Goal: Check status: Check status

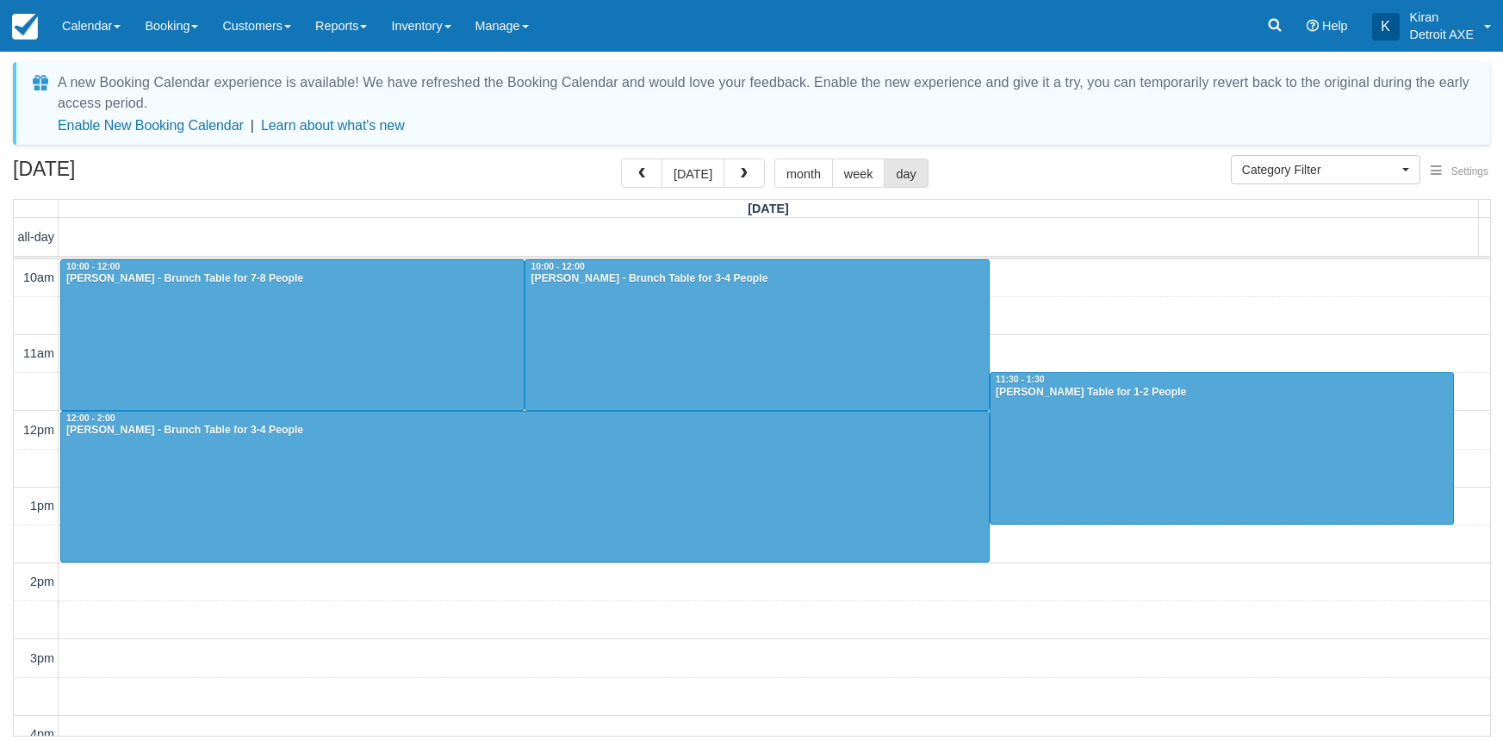
select select
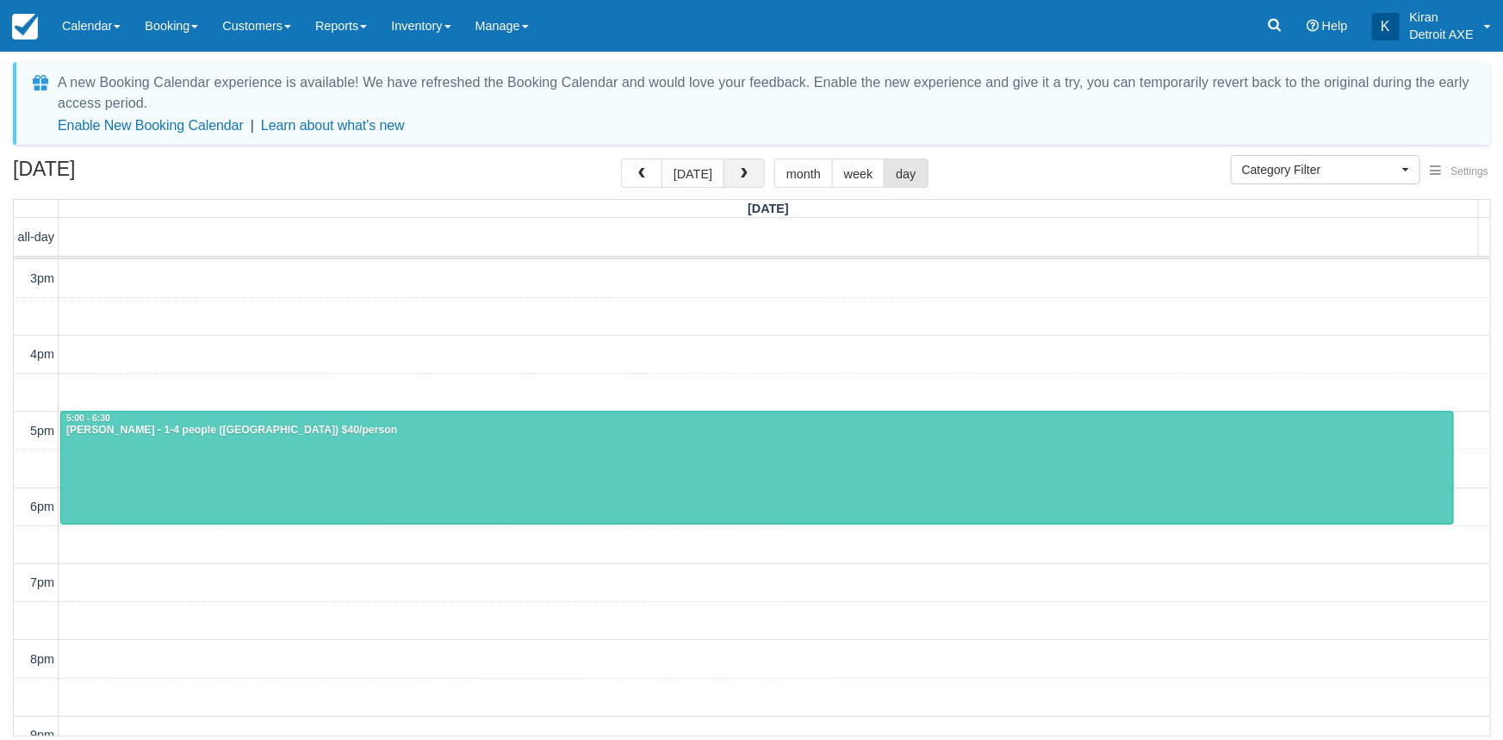
click at [742, 178] on span "button" at bounding box center [744, 174] width 12 height 12
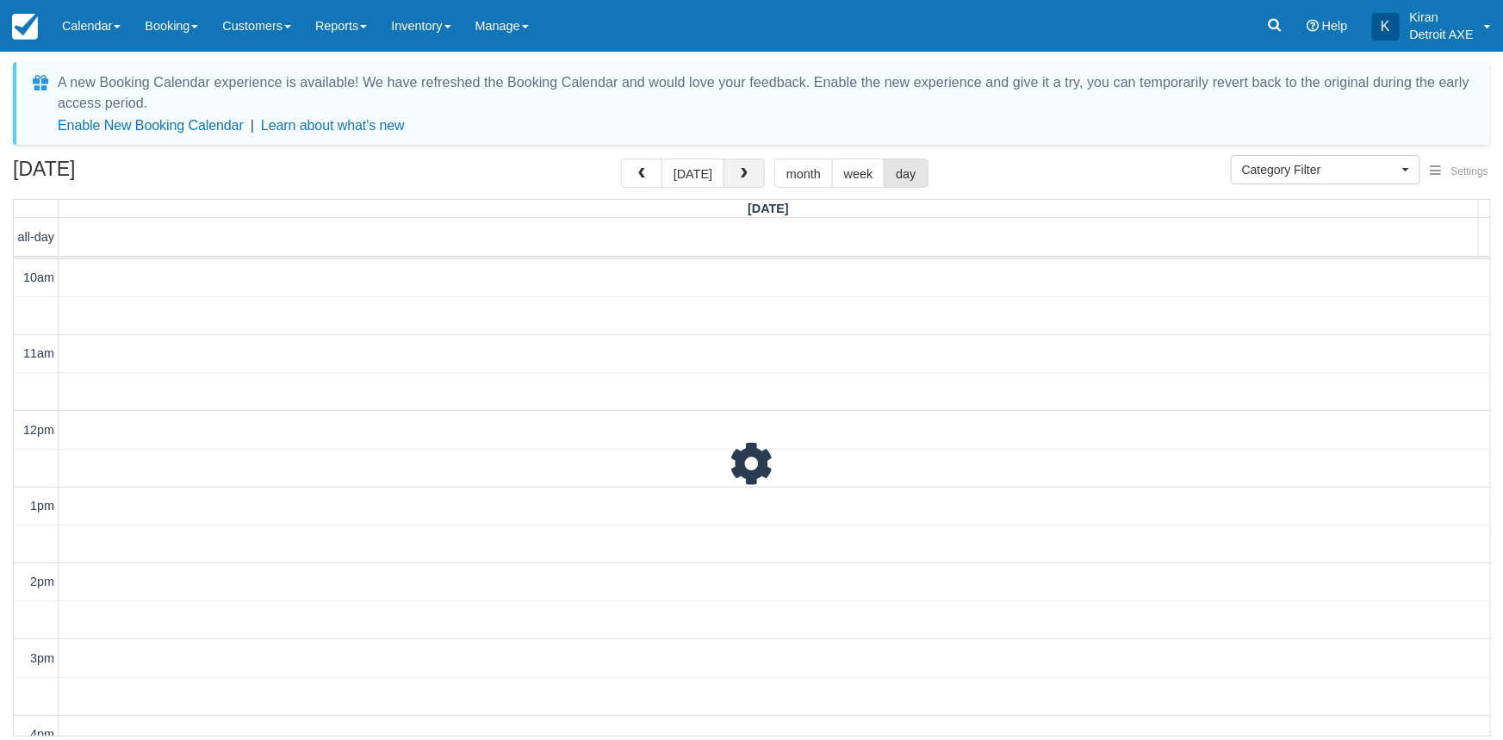
scroll to position [380, 0]
click at [742, 178] on span "button" at bounding box center [744, 174] width 12 height 12
click at [752, 172] on button "button" at bounding box center [743, 172] width 41 height 29
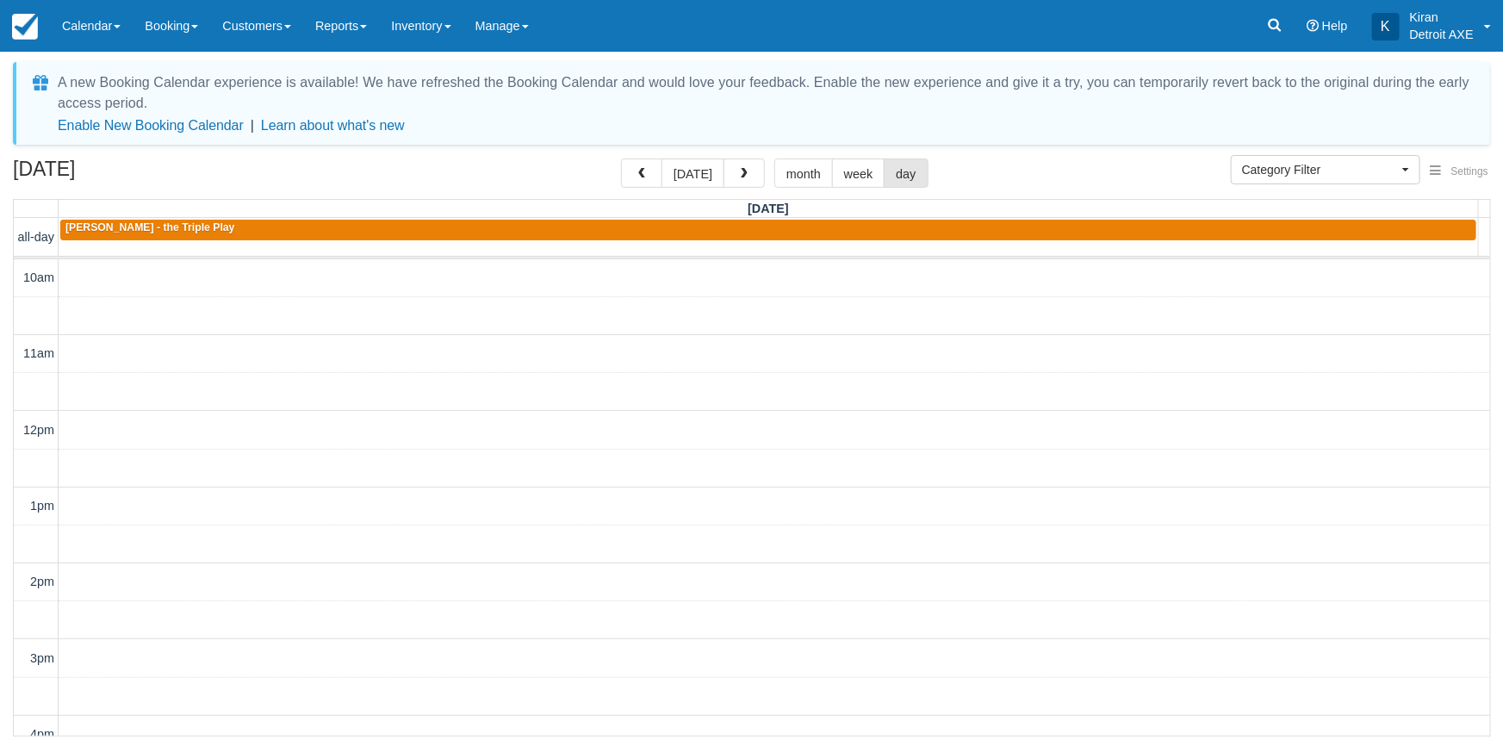
scroll to position [380, 0]
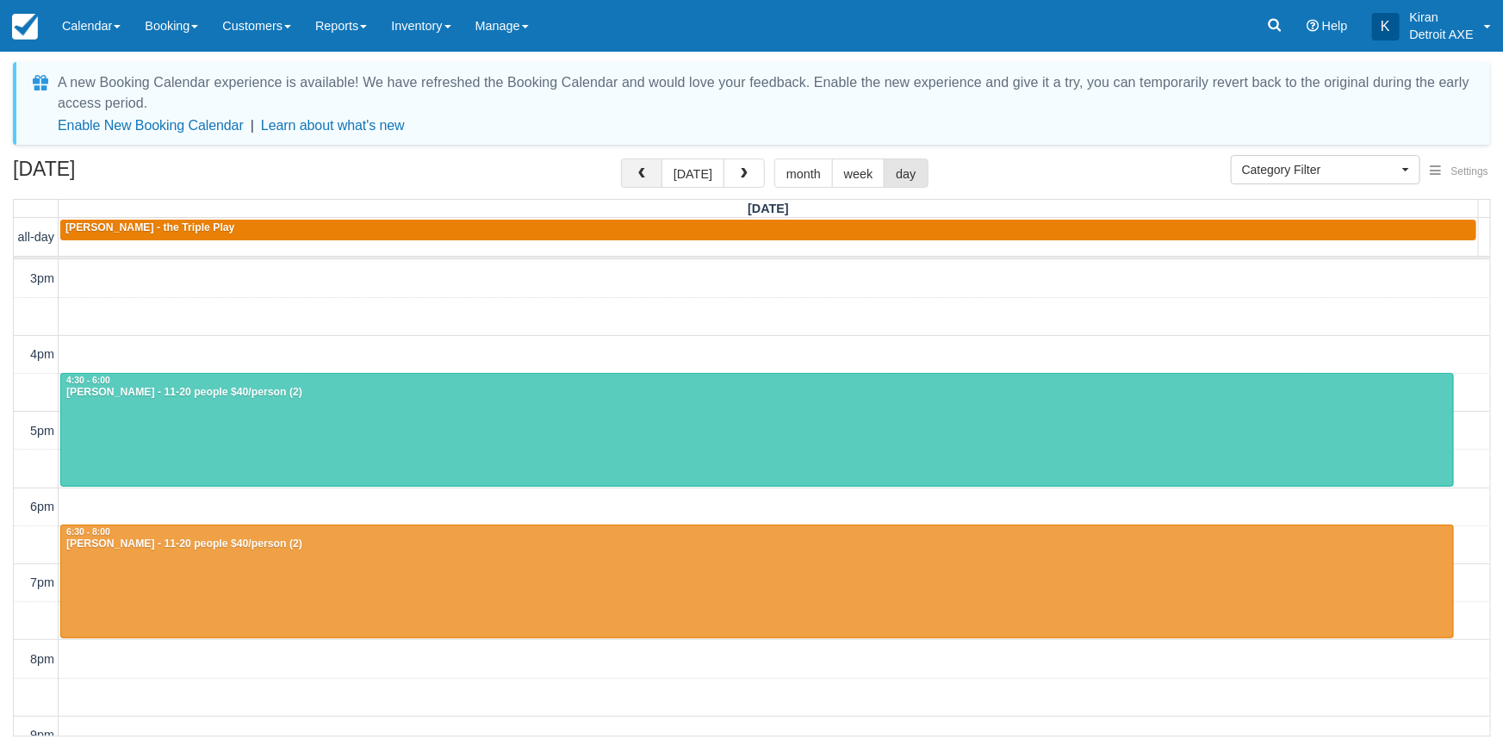
click at [651, 170] on button "button" at bounding box center [641, 172] width 41 height 29
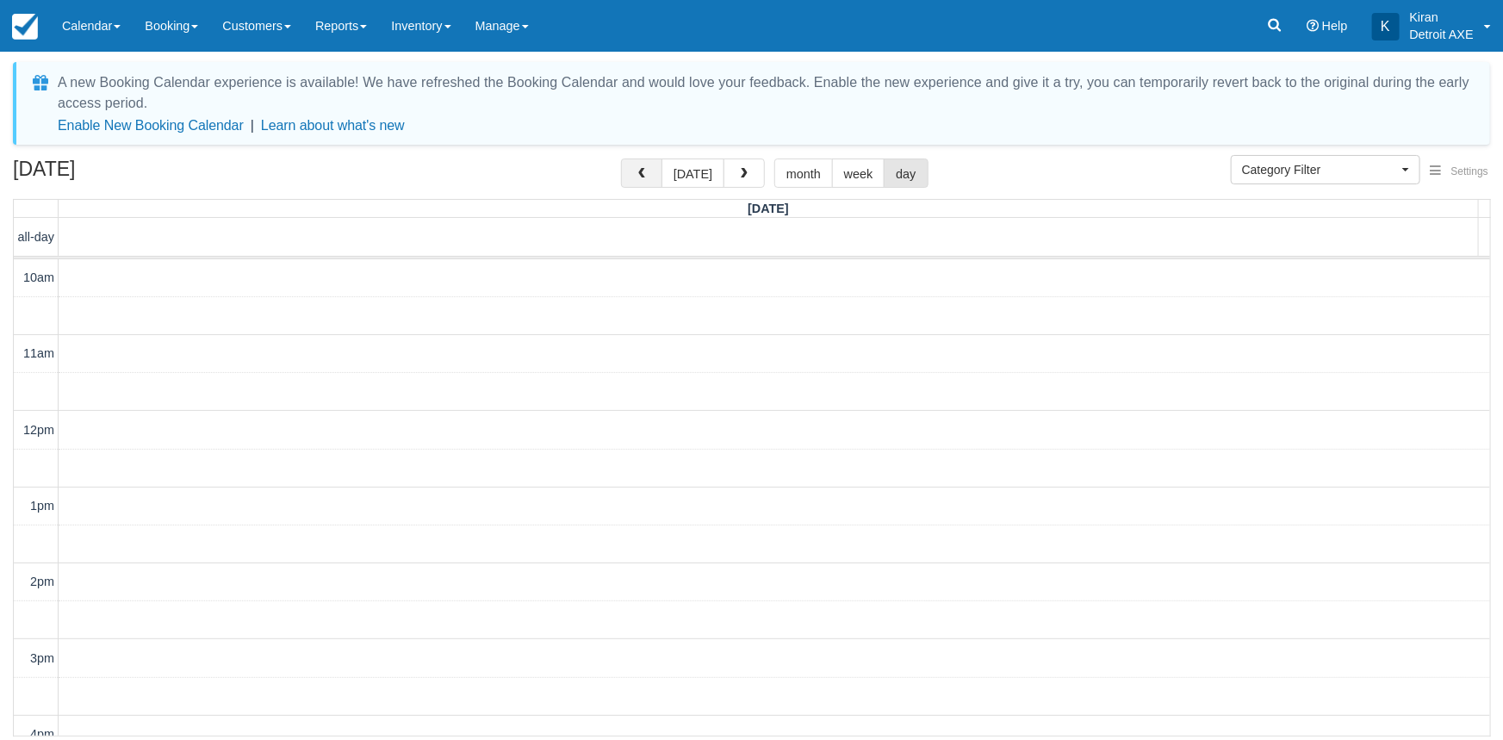
scroll to position [380, 0]
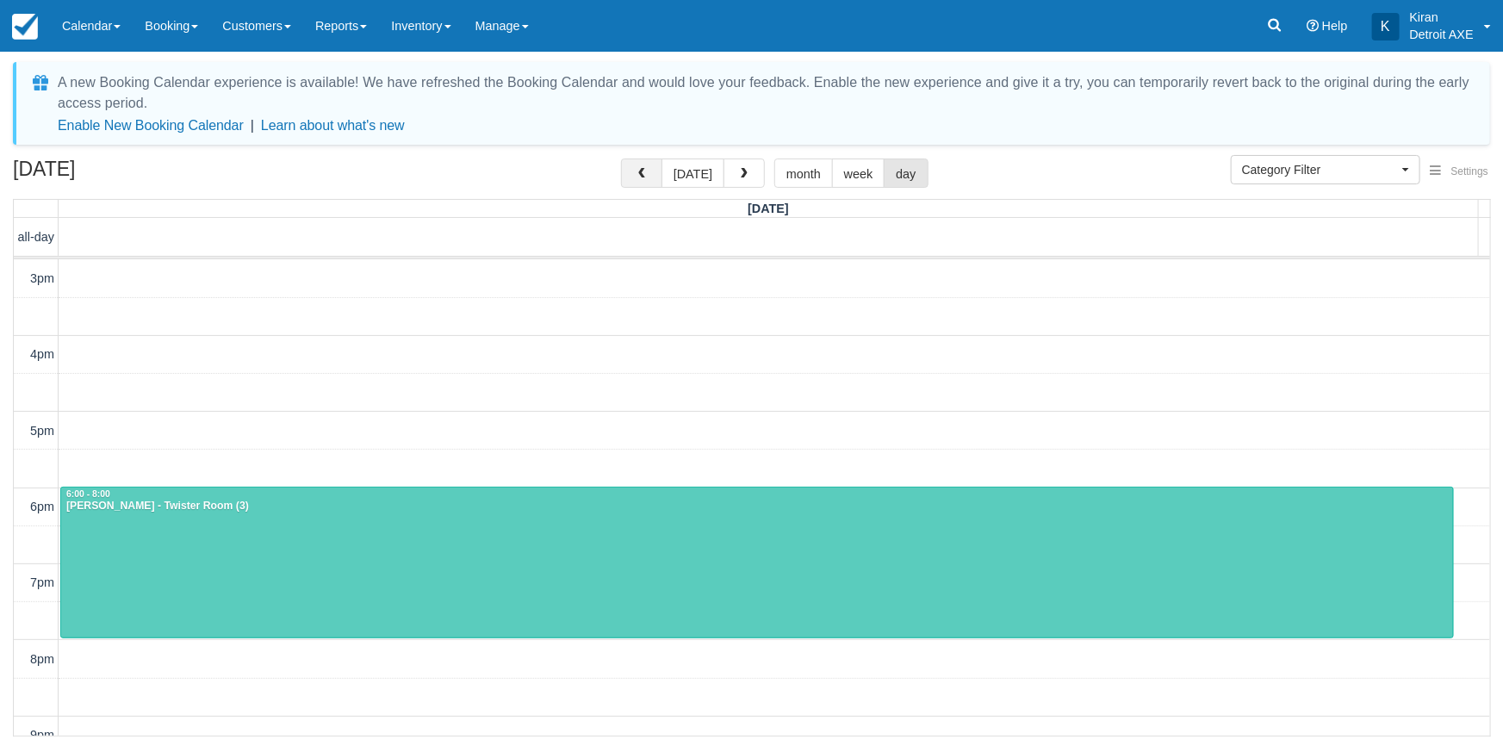
click at [648, 170] on span "button" at bounding box center [641, 174] width 12 height 12
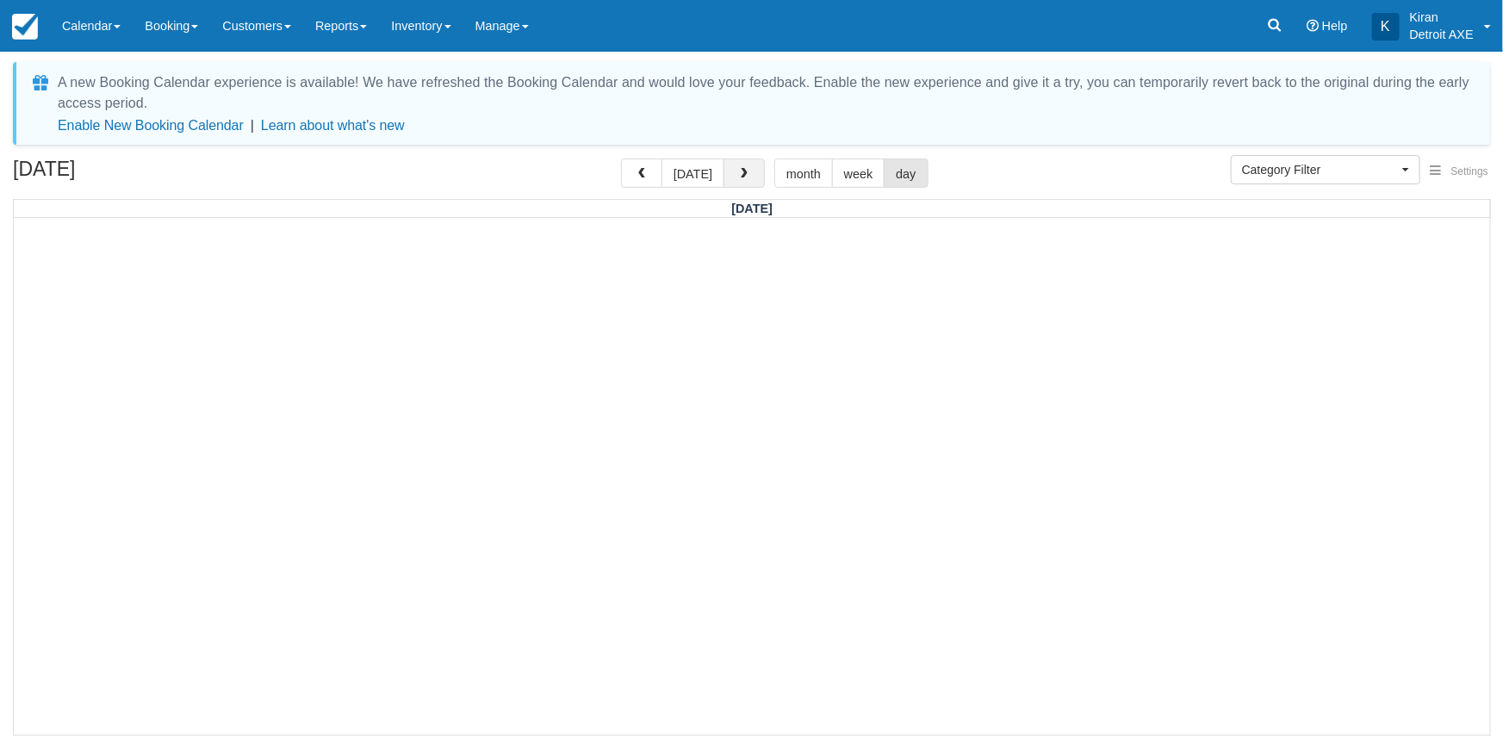
click at [740, 176] on span "button" at bounding box center [744, 174] width 12 height 12
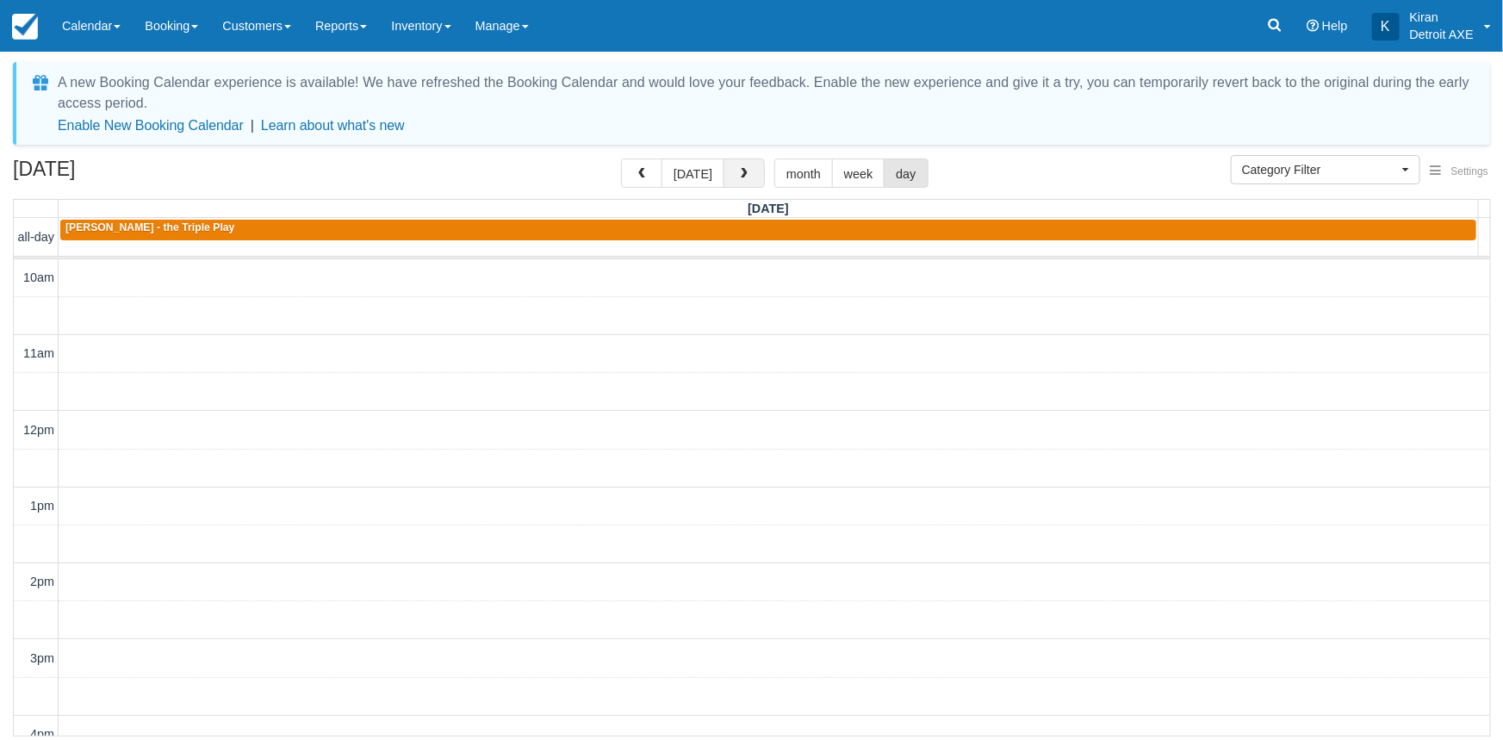
scroll to position [380, 0]
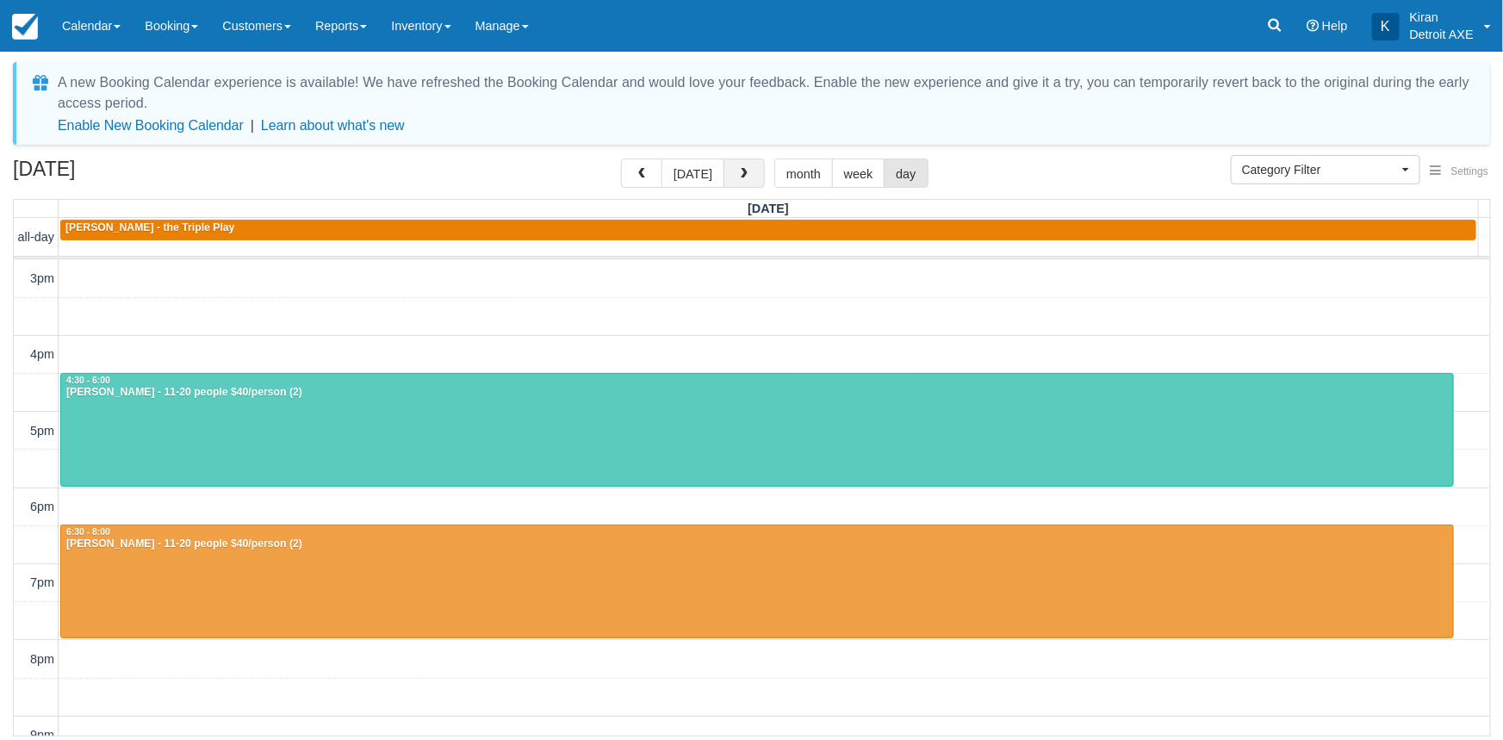
click at [740, 176] on span "button" at bounding box center [744, 174] width 12 height 12
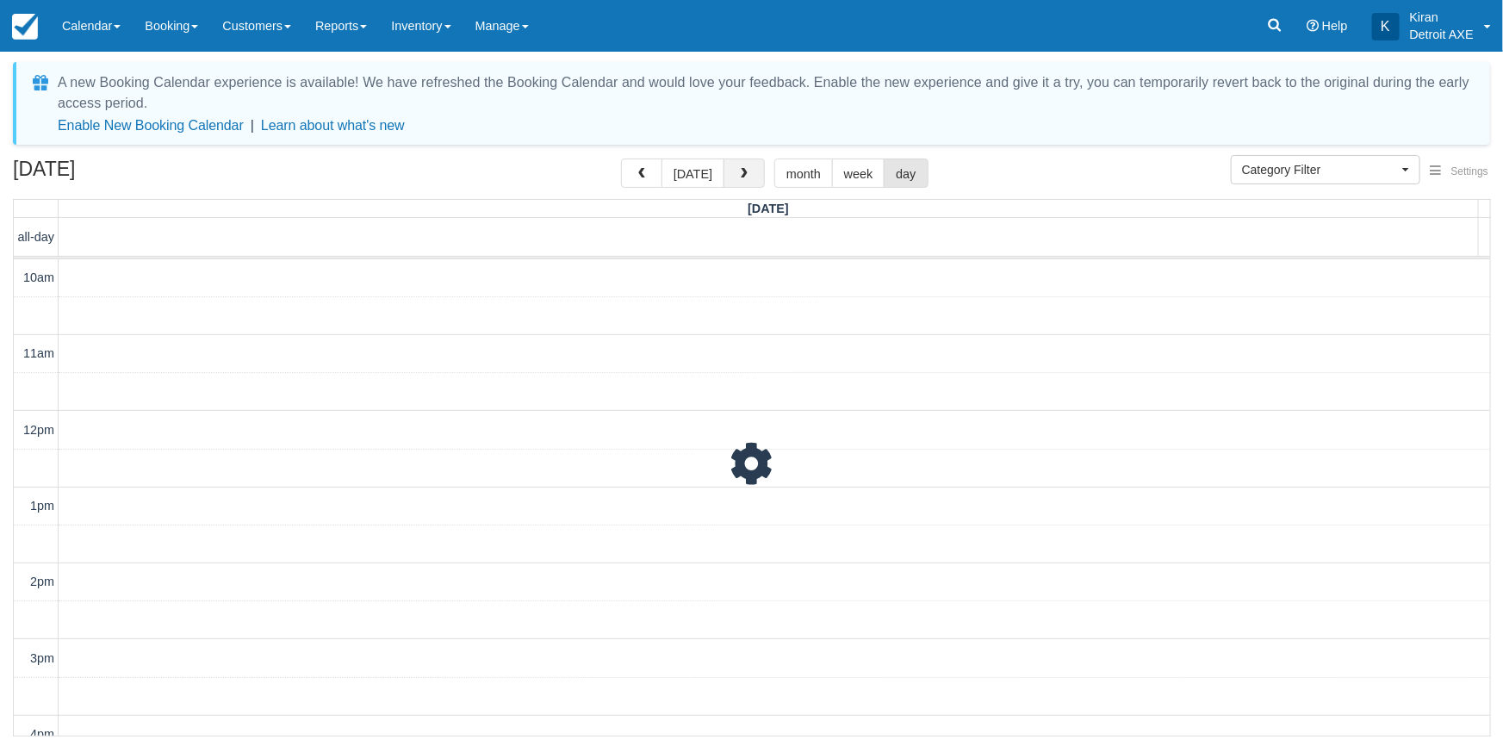
scroll to position [380, 0]
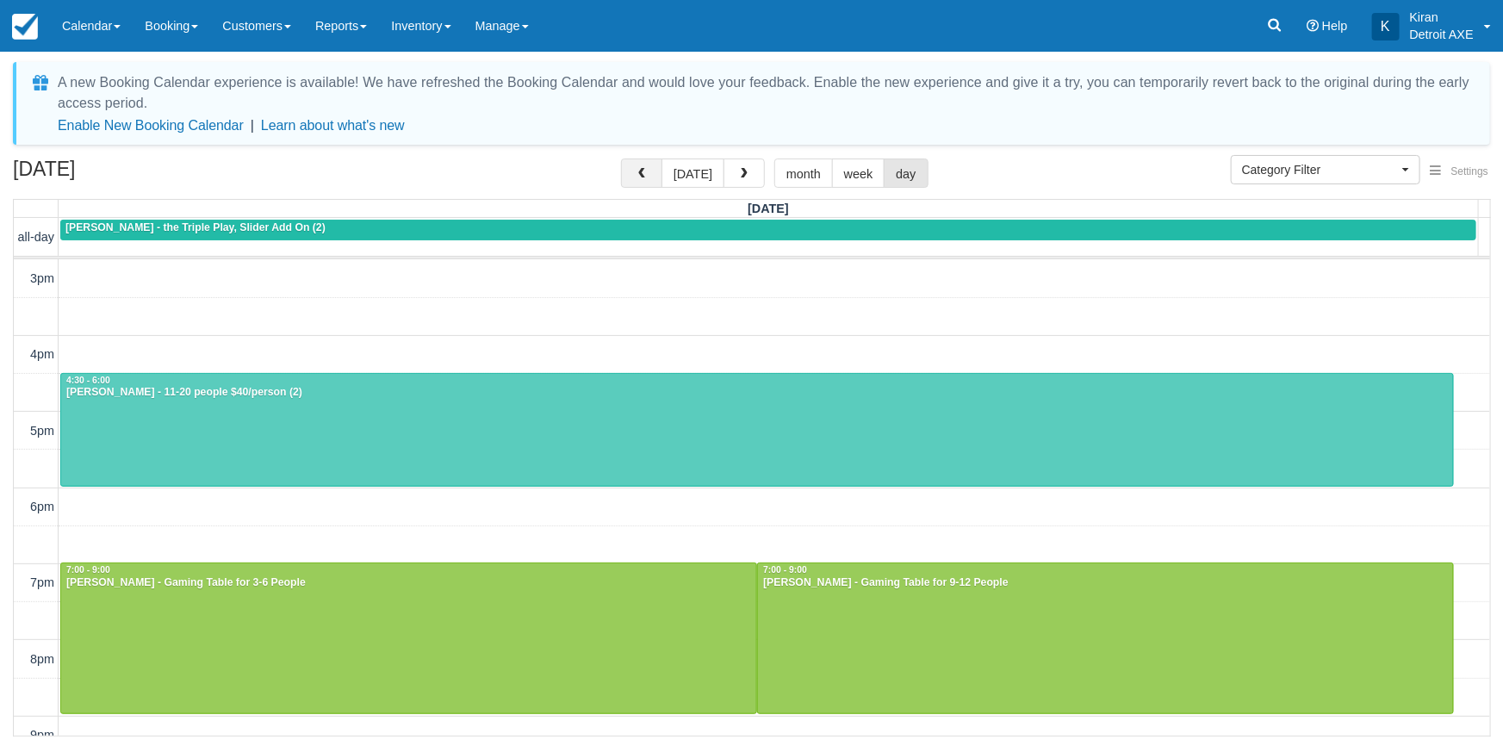
click at [635, 173] on button "button" at bounding box center [641, 172] width 41 height 29
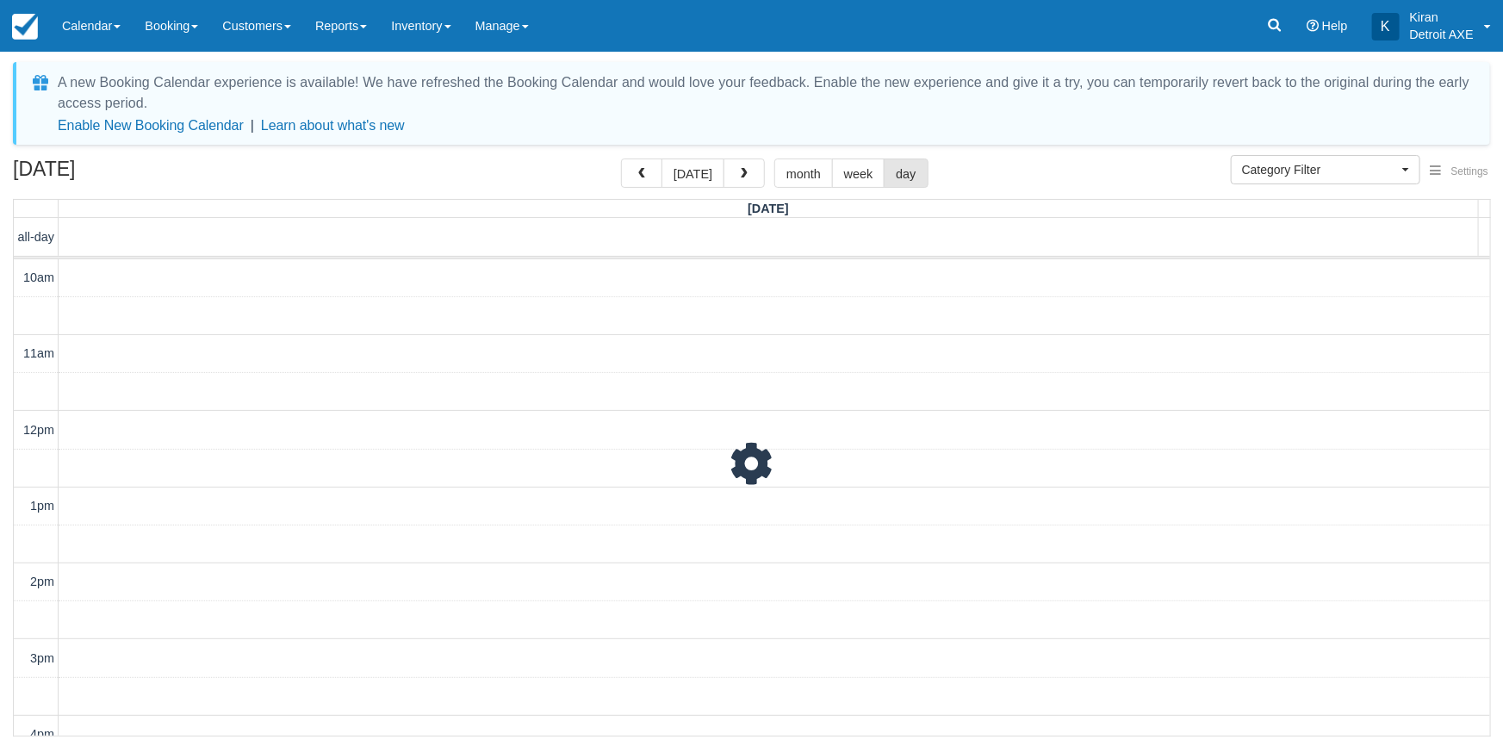
scroll to position [380, 0]
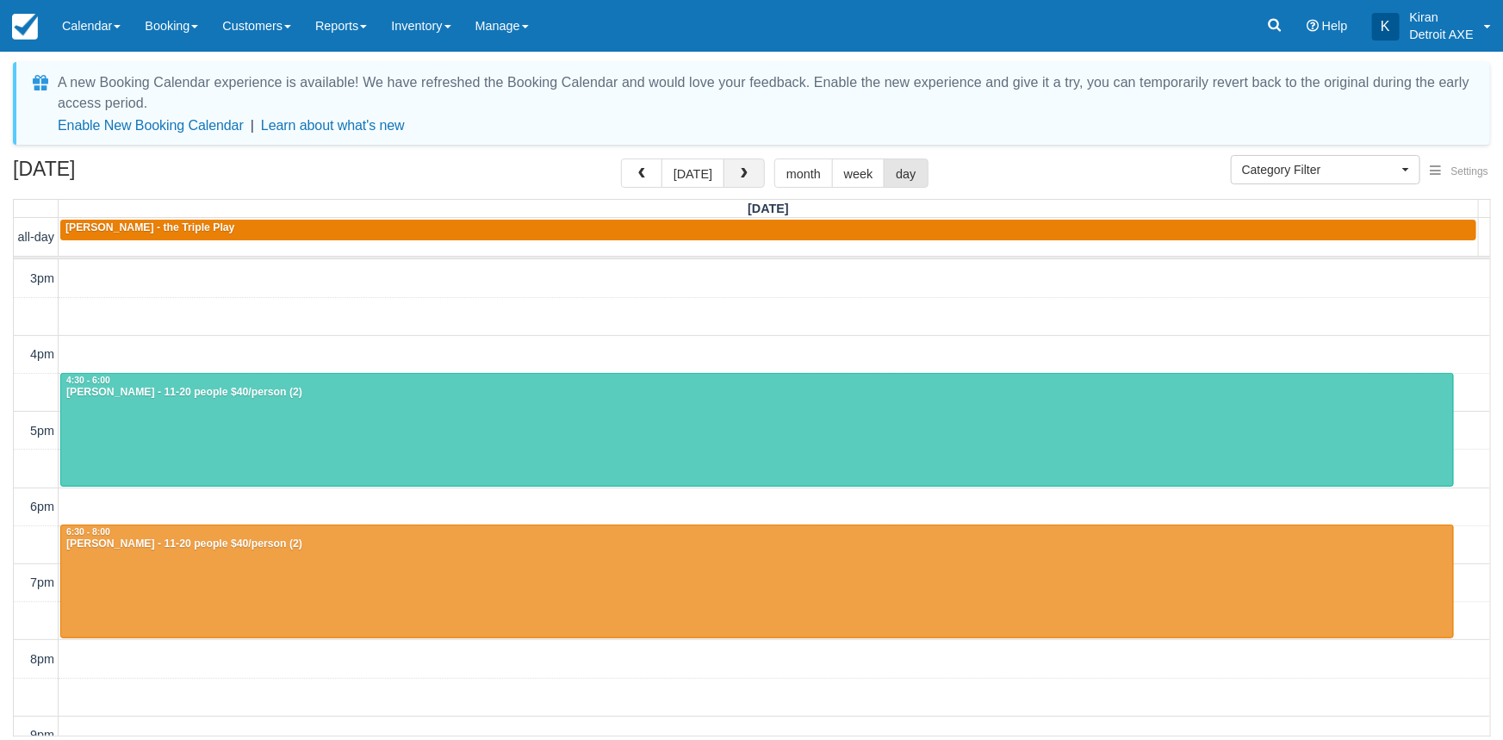
click at [746, 177] on span "button" at bounding box center [744, 174] width 12 height 12
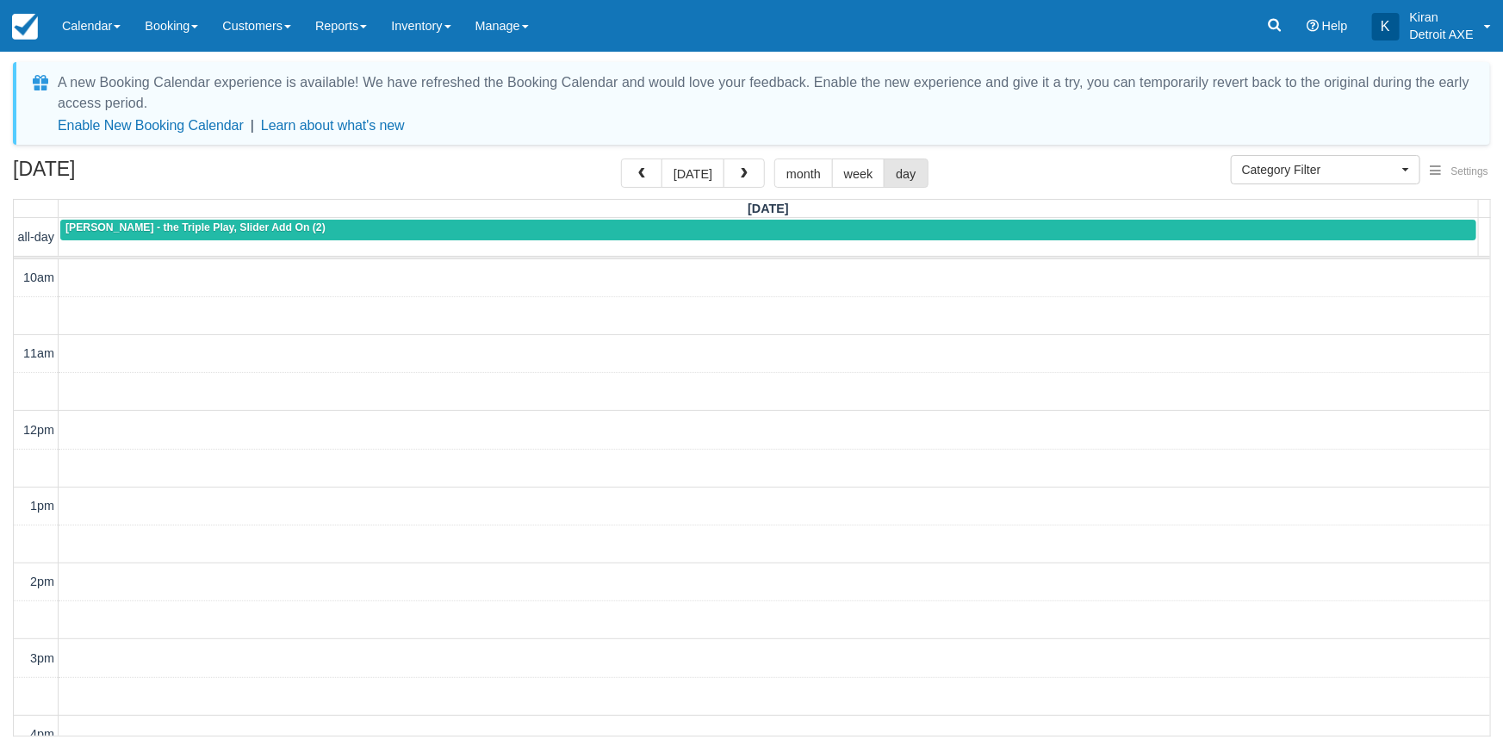
scroll to position [380, 0]
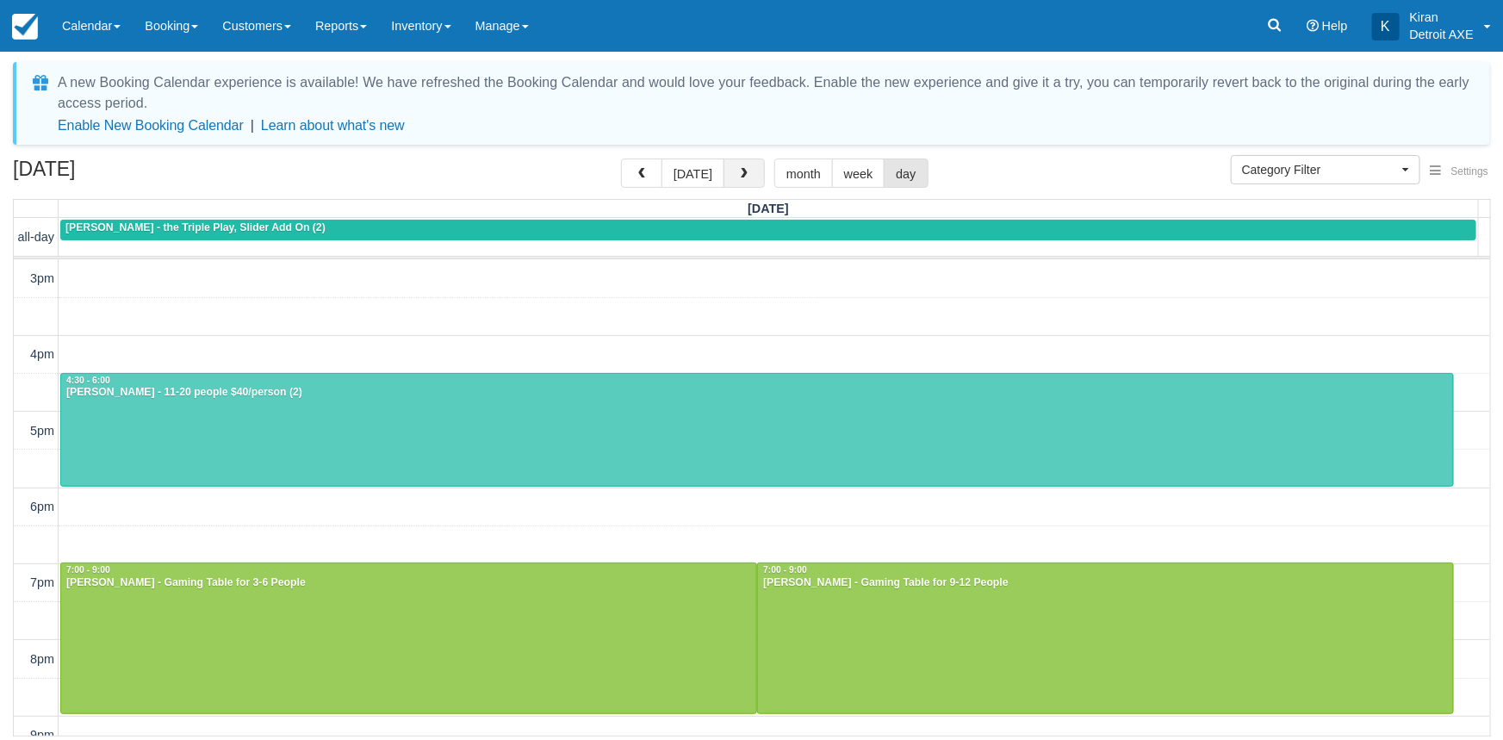
click at [752, 186] on button "button" at bounding box center [743, 172] width 41 height 29
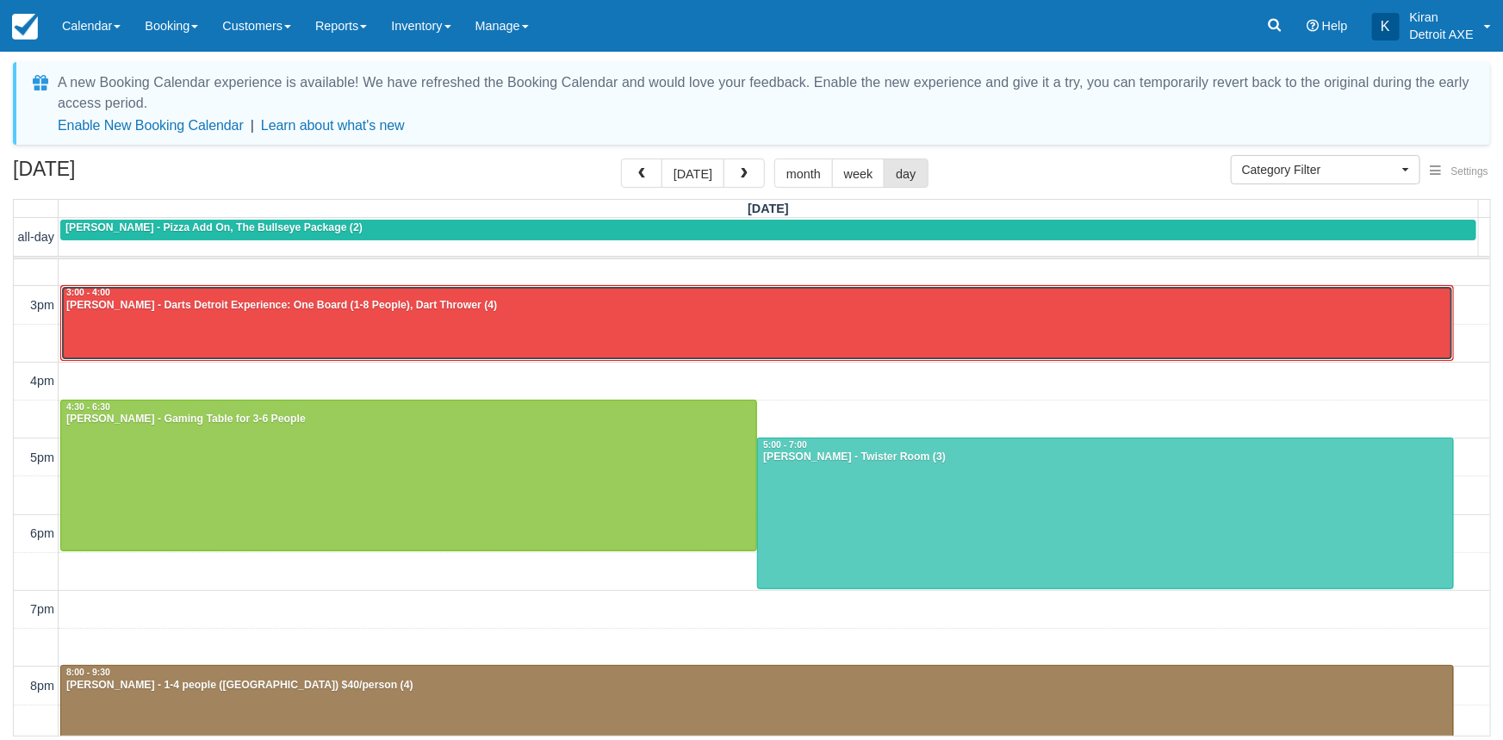
scroll to position [380, 0]
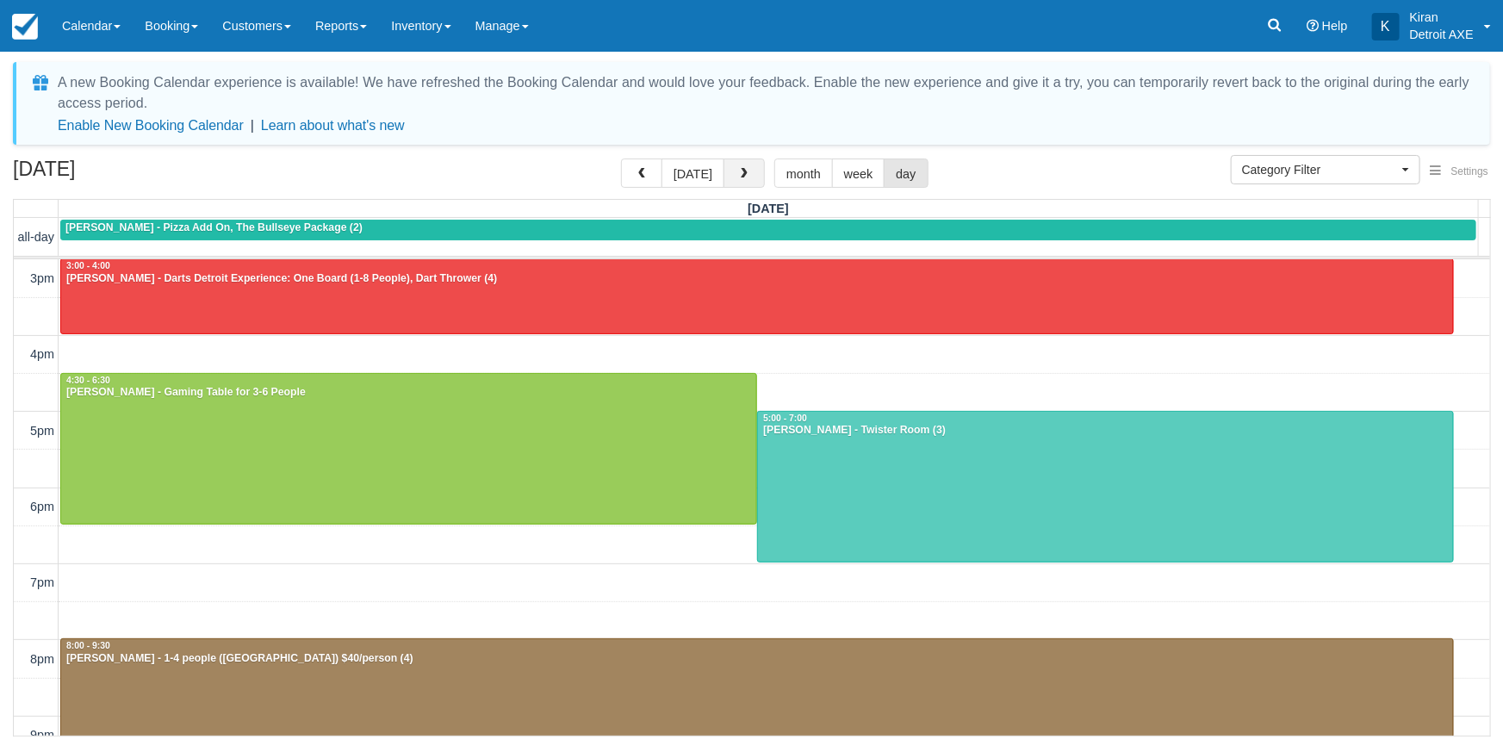
click at [743, 170] on span "button" at bounding box center [744, 174] width 12 height 12
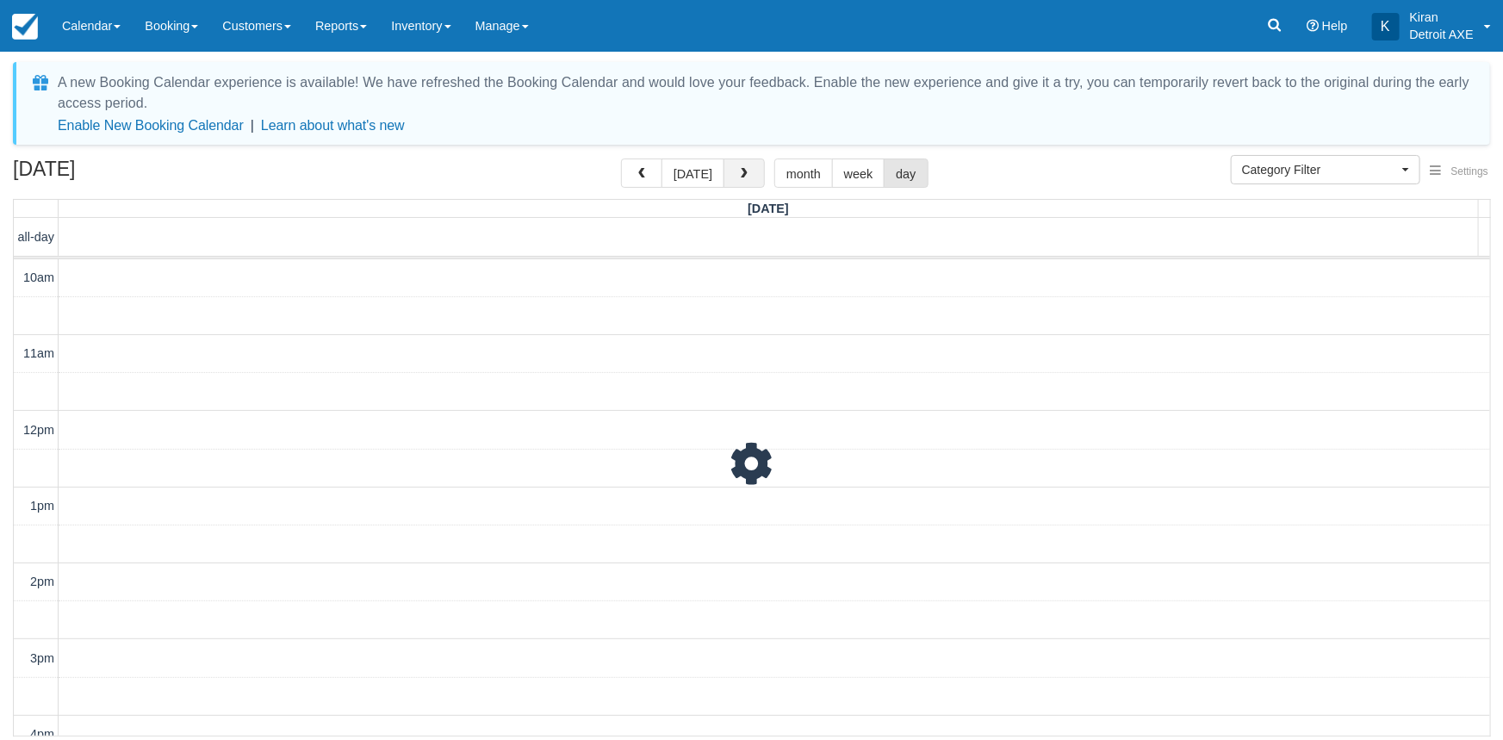
scroll to position [380, 0]
click at [743, 170] on span "button" at bounding box center [744, 174] width 12 height 12
